Goal: Task Accomplishment & Management: Manage account settings

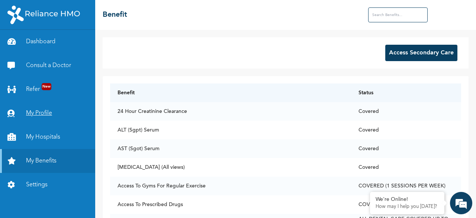
scroll to position [1256, 0]
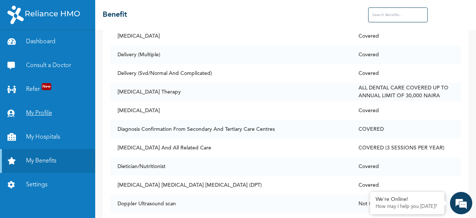
click at [42, 113] on link "My Profile" at bounding box center [47, 113] width 95 height 24
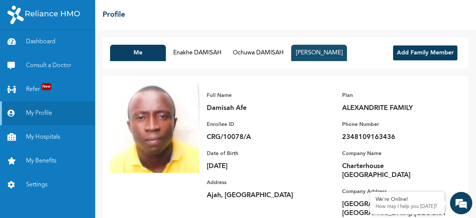
click at [316, 54] on button "[PERSON_NAME]" at bounding box center [319, 53] width 56 height 16
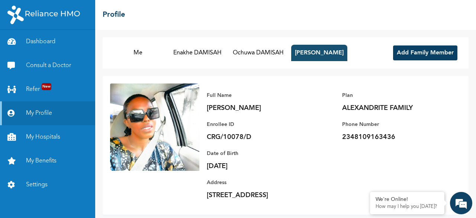
scroll to position [20, 0]
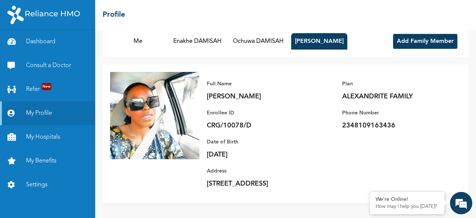
click at [228, 150] on p "[DATE]" at bounding box center [259, 154] width 104 height 9
click at [297, 150] on p "[DATE]" at bounding box center [259, 154] width 104 height 9
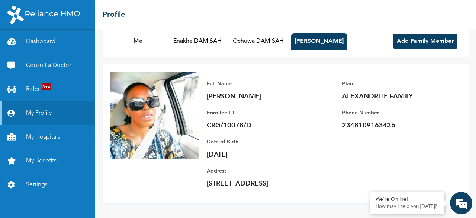
scroll to position [0, 0]
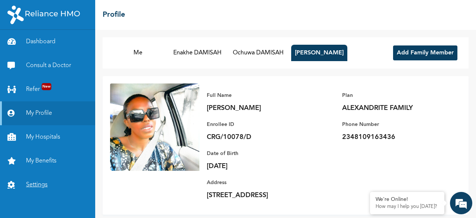
click at [39, 185] on link "Settings" at bounding box center [47, 185] width 95 height 24
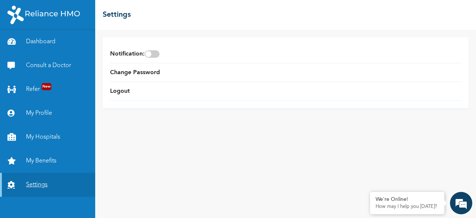
click at [43, 184] on link "Settings" at bounding box center [47, 185] width 95 height 24
click at [41, 112] on link "My Profile" at bounding box center [47, 113] width 95 height 24
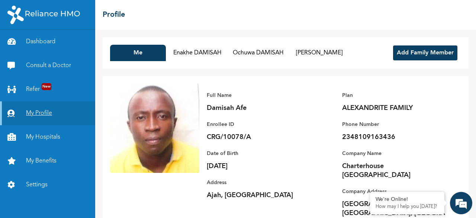
scroll to position [20, 0]
